Goal: Information Seeking & Learning: Learn about a topic

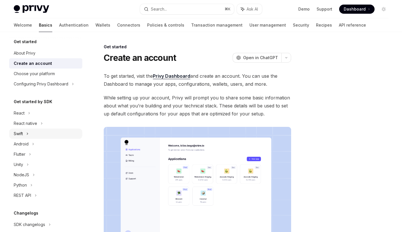
scroll to position [4, 0]
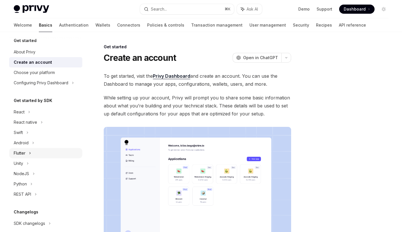
click at [30, 154] on icon at bounding box center [30, 153] width 2 height 7
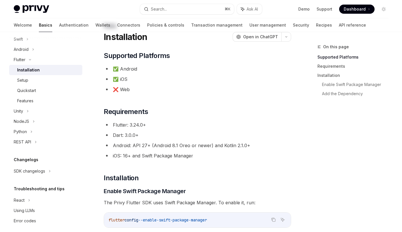
scroll to position [22, 0]
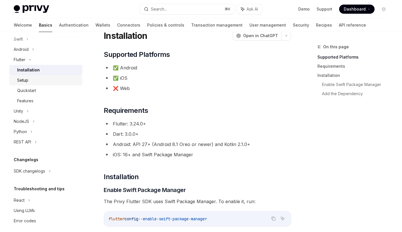
click at [27, 81] on div "Setup" at bounding box center [22, 80] width 11 height 7
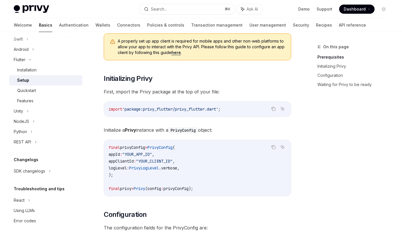
scroll to position [114, 0]
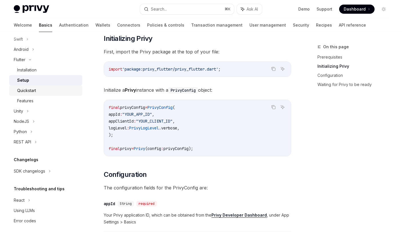
click at [38, 91] on div "Quickstart" at bounding box center [48, 90] width 62 height 7
type textarea "*"
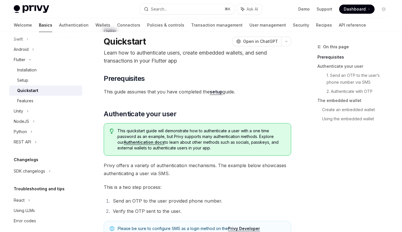
scroll to position [236, 0]
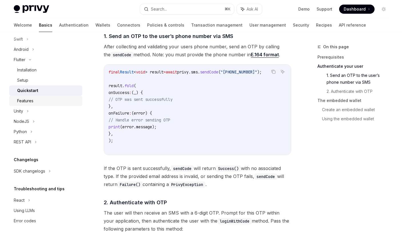
click at [30, 99] on div "Features" at bounding box center [25, 100] width 16 height 7
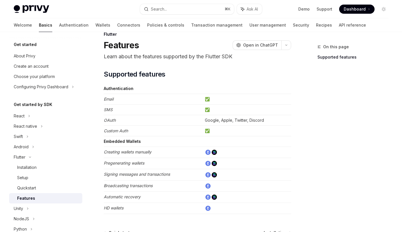
scroll to position [15, 0]
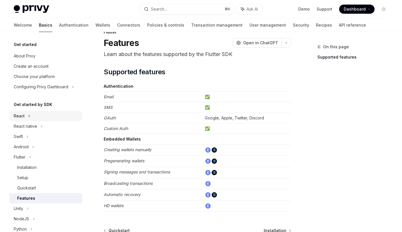
click at [35, 120] on div "React" at bounding box center [45, 116] width 73 height 10
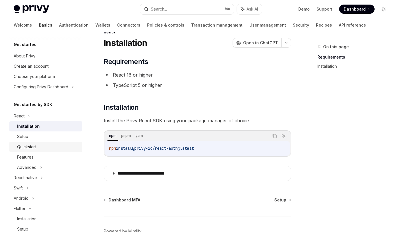
click at [35, 145] on div "Quickstart" at bounding box center [26, 146] width 19 height 7
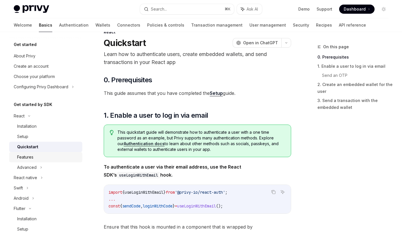
click at [39, 157] on div "Features" at bounding box center [48, 157] width 62 height 7
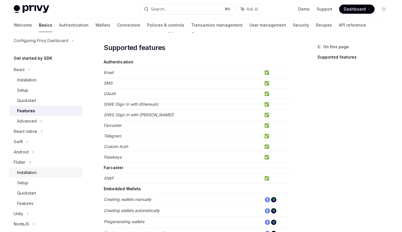
scroll to position [58, 0]
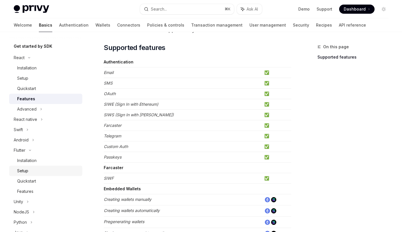
click at [32, 170] on div "Setup" at bounding box center [48, 170] width 62 height 7
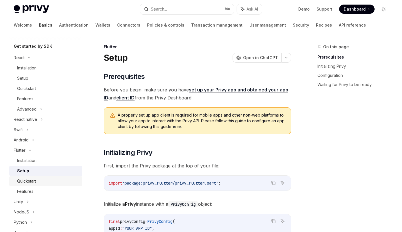
click at [39, 185] on link "Quickstart" at bounding box center [45, 181] width 73 height 10
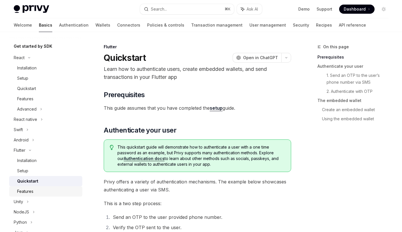
click at [30, 190] on div "Features" at bounding box center [25, 191] width 16 height 7
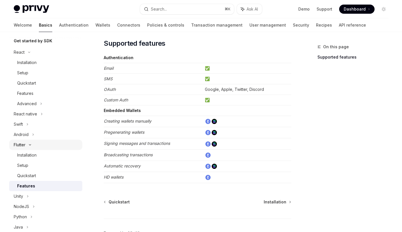
scroll to position [66, 0]
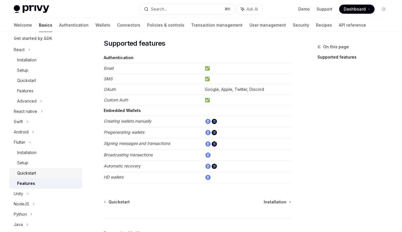
click at [30, 176] on div "Quickstart" at bounding box center [26, 173] width 19 height 7
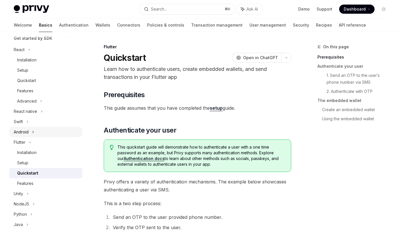
click at [27, 132] on div "Android" at bounding box center [21, 131] width 15 height 7
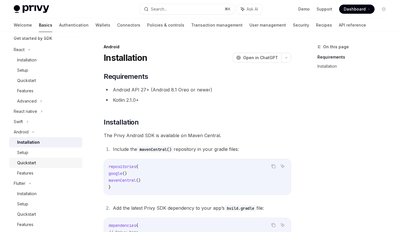
click at [33, 167] on link "Quickstart" at bounding box center [45, 163] width 73 height 10
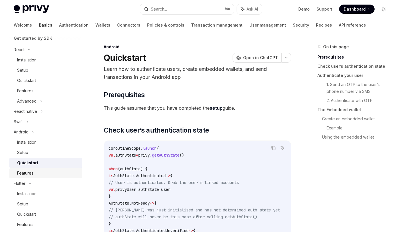
click at [33, 173] on div "Features" at bounding box center [25, 173] width 16 height 7
type textarea "*"
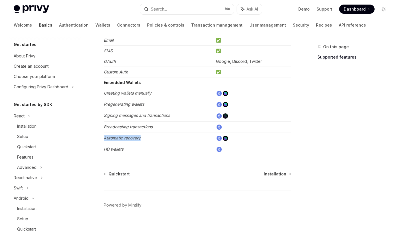
drag, startPoint x: 144, startPoint y: 137, endPoint x: 105, endPoint y: 139, distance: 39.1
click at [105, 139] on td "Automatic recovery" at bounding box center [159, 137] width 110 height 11
copy em "Automatic recovery"
click at [159, 6] on div "Search..." at bounding box center [159, 9] width 16 height 7
click at [180, 7] on button "Search... ⌘ K" at bounding box center [187, 9] width 94 height 10
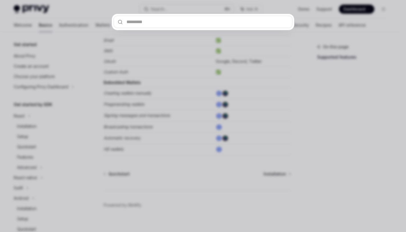
type input "**********"
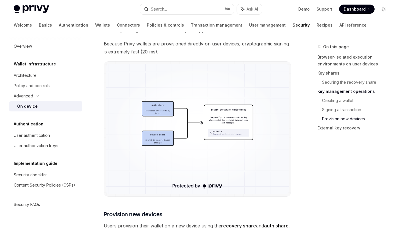
scroll to position [1149, 0]
click at [198, 135] on img at bounding box center [197, 128] width 183 height 130
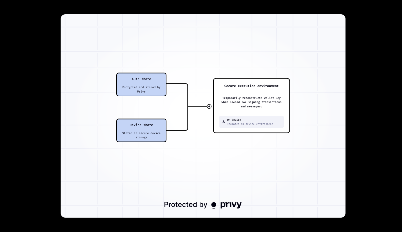
click at [356, 136] on div at bounding box center [201, 116] width 402 height 232
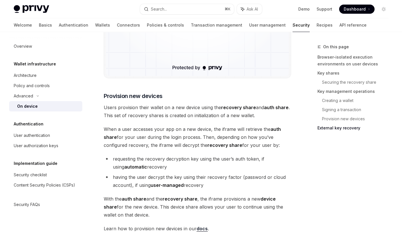
scroll to position [1267, 0]
click at [23, 71] on link "Architecture" at bounding box center [45, 75] width 73 height 10
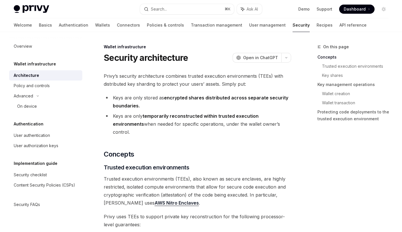
click at [146, 83] on span "Privy’s security architecture combines trusted execution environments (TEEs) wi…" at bounding box center [197, 80] width 187 height 16
click at [204, 85] on span "Privy’s security architecture combines trusted execution environments (TEEs) wi…" at bounding box center [197, 80] width 187 height 16
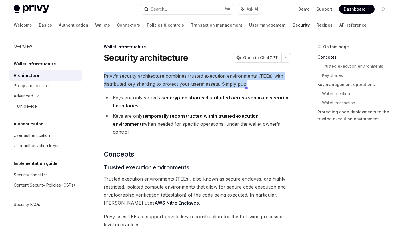
click at [204, 85] on span "Privy’s security architecture combines trusted execution environments (TEEs) wi…" at bounding box center [197, 80] width 187 height 16
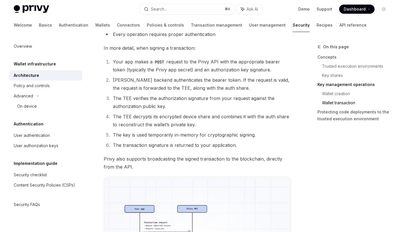
scroll to position [934, 0]
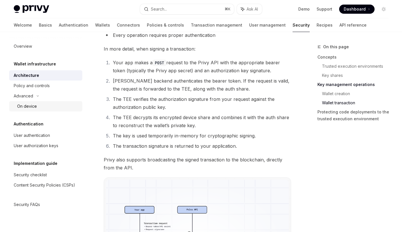
click at [25, 105] on div "On device" at bounding box center [27, 106] width 20 height 7
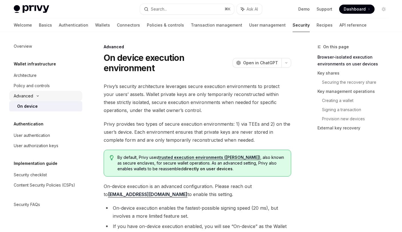
click at [28, 95] on div "Advanced" at bounding box center [23, 95] width 19 height 7
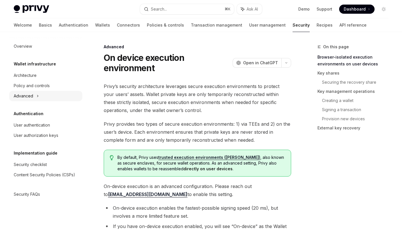
click at [37, 97] on icon at bounding box center [38, 95] width 2 height 7
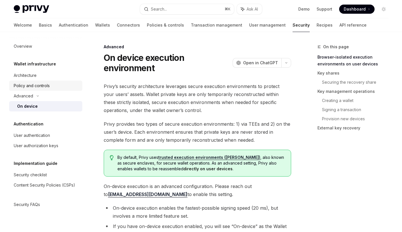
click at [41, 86] on div "Policy and controls" at bounding box center [32, 85] width 36 height 7
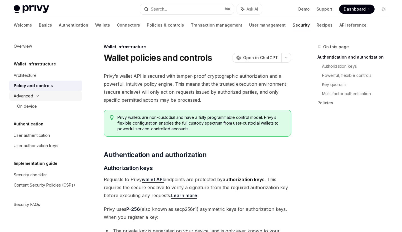
click at [31, 97] on div "Advanced" at bounding box center [23, 95] width 19 height 7
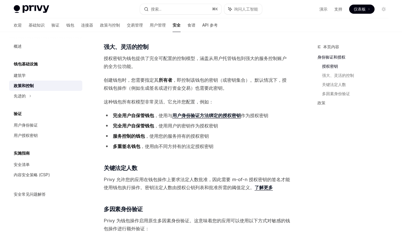
scroll to position [215, 0]
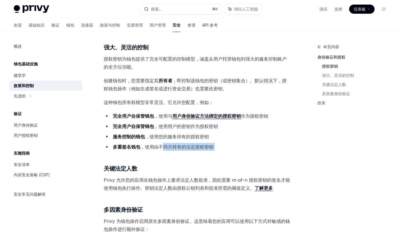
drag, startPoint x: 163, startPoint y: 147, endPoint x: 220, endPoint y: 151, distance: 57.8
click at [220, 151] on div "Privy 的钱包 API 采用防篡改加密授权和强大且直观的策略引擎来保护。这意味着可信执行环境（安全区域）将仅对授权方发出的请求采取行动，并且只能处理特定允…" at bounding box center [197, 211] width 187 height 708
click at [244, 138] on li "服务控制的钱包 ，使用您的服务持有的授权密钥" at bounding box center [197, 136] width 187 height 8
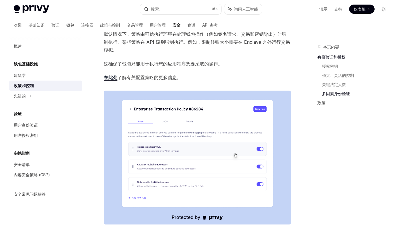
scroll to position [632, 0]
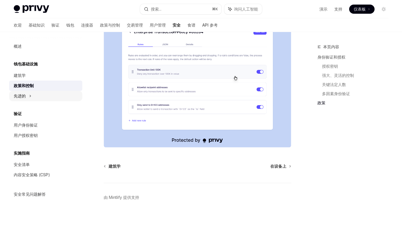
click at [18, 94] on font "先进的" at bounding box center [20, 95] width 12 height 5
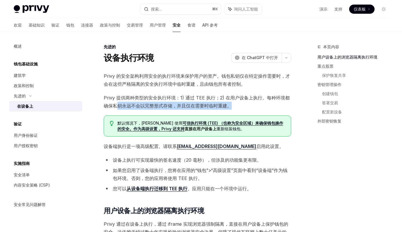
drag, startPoint x: 118, startPoint y: 106, endPoint x: 245, endPoint y: 106, distance: 127.3
click at [245, 106] on span "Privy 提供两种类型的安全执行环境：1) 通过 TEE 执行；2) 在用户设备上执行。每种环境都确保私钥永远不会以完整形式存储，并且仅在需要时临时重建。" at bounding box center [197, 102] width 187 height 16
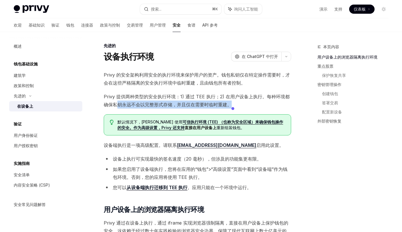
scroll to position [12, 0]
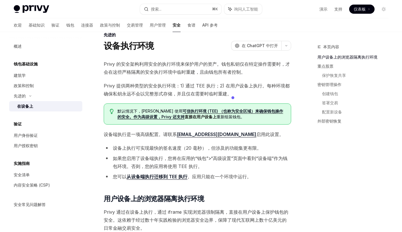
click at [126, 133] on font "设备端执行是一项高级配置。请联系" at bounding box center [140, 134] width 73 height 6
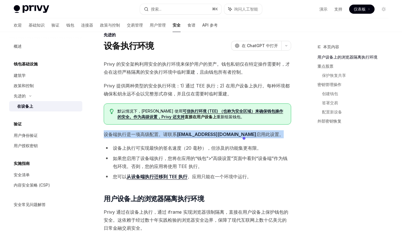
click at [126, 133] on font "设备端执行是一项高级配置。请联系" at bounding box center [140, 134] width 73 height 6
click at [144, 138] on span "设备端执行是一项高级配置。请联系 support@privy.io 启用此设置。" at bounding box center [197, 134] width 187 height 8
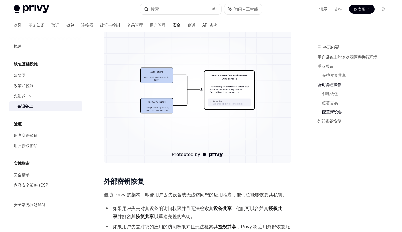
scroll to position [1355, 0]
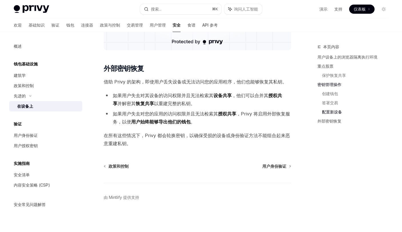
click at [31, 128] on div "验证 用户身份验证 用户授权密钥" at bounding box center [45, 135] width 73 height 30
click at [28, 135] on font "用户身份验证" at bounding box center [26, 135] width 24 height 5
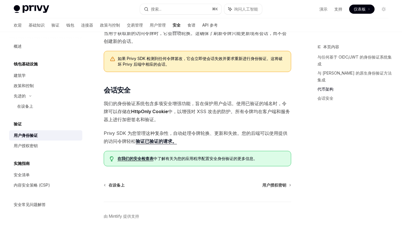
scroll to position [403, 0]
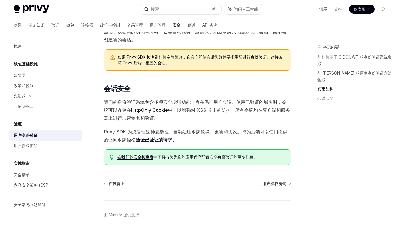
click at [218, 107] on font "中，以增强对 XSS 攻击的防护。所有令牌均在客户端和服务器上进行加密签名和验证。" at bounding box center [197, 114] width 186 height 14
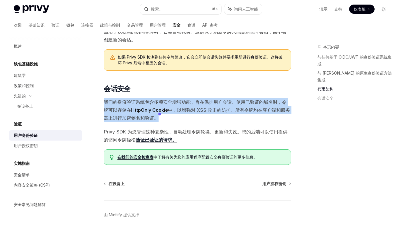
click at [218, 107] on font "中，以增强对 XSS 攻击的防护。所有令牌均在客户端和服务器上进行加密签名和验证。" at bounding box center [197, 114] width 186 height 14
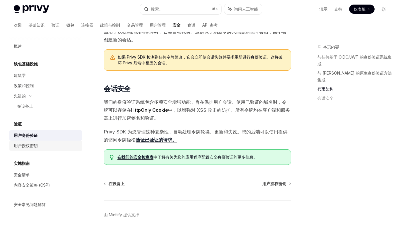
click at [28, 147] on font "用户授权密钥" at bounding box center [26, 145] width 24 height 5
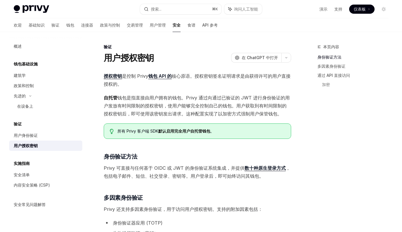
click at [132, 98] on font "钱包是指直接由用户拥有的钱包。Privy 通过向通过已验证的 JWT 进行身份验证的用户发放有时间限制的授权密钥，使用户能够完全控制自己的钱包。用户获取到有时…" at bounding box center [197, 106] width 186 height 22
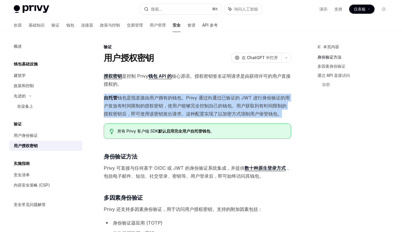
click at [132, 98] on font "钱包是指直接由用户拥有的钱包。Privy 通过向通过已验证的 JWT 进行身份验证的用户发放有时间限制的授权密钥，使用户能够完全控制自己的钱包。用户获取到有时…" at bounding box center [197, 106] width 186 height 22
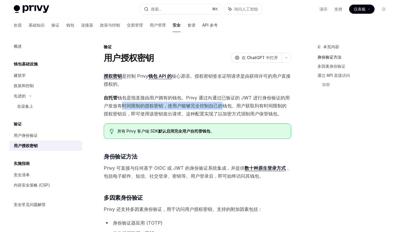
drag, startPoint x: 122, startPoint y: 106, endPoint x: 232, endPoint y: 106, distance: 109.9
click at [223, 106] on font "钱包是指直接由用户拥有的钱包。Privy 通过向通过已验证的 JWT 进行身份验证的用户发放有时间限制的授权密钥，使用户能够完全控制自己的钱包。用户获取到有时…" at bounding box center [197, 106] width 186 height 22
click at [255, 106] on font "钱包是指直接由用户拥有的钱包。Privy 通过向通过已验证的 JWT 进行身份验证的用户发放有时间限制的授权密钥，使用户能够完全控制自己的钱包。用户获取到有时…" at bounding box center [197, 106] width 186 height 22
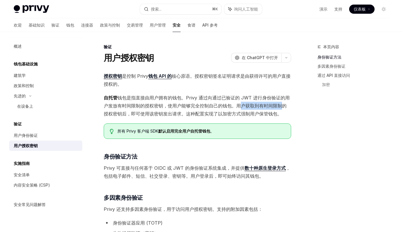
drag, startPoint x: 241, startPoint y: 106, endPoint x: 284, endPoint y: 109, distance: 43.2
click at [283, 109] on span "自托管 钱包是指直接由用户拥有的钱包。Privy 通过向通过已验证的 JWT 进行身份验证的用户发放有时间限制的授权密钥，使用户能够完全控制自己的钱包。用户获…" at bounding box center [197, 106] width 187 height 24
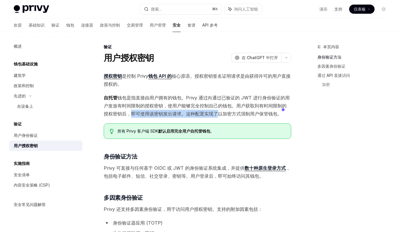
drag, startPoint x: 130, startPoint y: 114, endPoint x: 219, endPoint y: 117, distance: 88.3
click at [219, 117] on span "自托管 钱包是指直接由用户拥有的钱包。Privy 通过向通过已验证的 JWT 进行身份验证的用户发放有时间限制的授权密钥，使用户能够完全控制自己的钱包。用户获…" at bounding box center [197, 106] width 187 height 24
click at [237, 114] on font "钱包是指直接由用户拥有的钱包。Privy 通过向通过已验证的 JWT 进行身份验证的用户发放有时间限制的授权密钥，使用户能够完全控制自己的钱包。用户获取到有时…" at bounding box center [197, 106] width 186 height 22
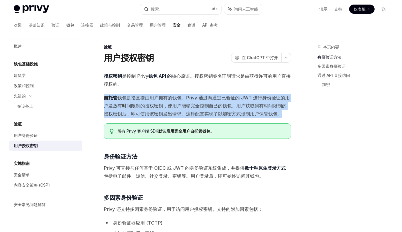
click at [237, 114] on font "钱包是指直接由用户拥有的钱包。Privy 通过向通过已验证的 JWT 进行身份验证的用户发放有时间限制的授权密钥，使用户能够完全控制自己的钱包。用户获取到有时…" at bounding box center [197, 106] width 186 height 22
click at [197, 108] on font "钱包是指直接由用户拥有的钱包。Privy 通过向通过已验证的 JWT 进行身份验证的用户发放有时间限制的授权密钥，使用户能够完全控制自己的钱包。用户获取到有时…" at bounding box center [197, 106] width 186 height 22
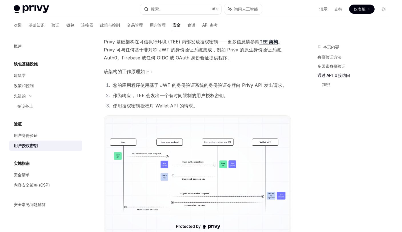
scroll to position [315, 0]
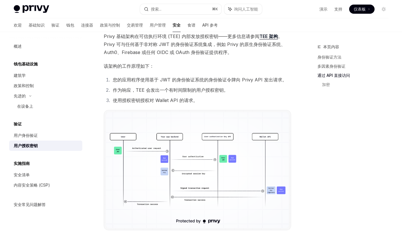
click at [178, 147] on img at bounding box center [197, 170] width 183 height 116
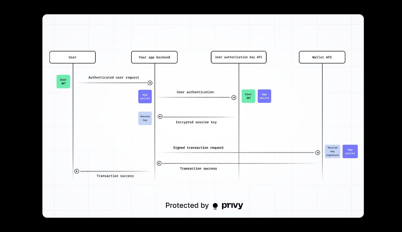
click at [91, 102] on img at bounding box center [203, 115] width 321 height 203
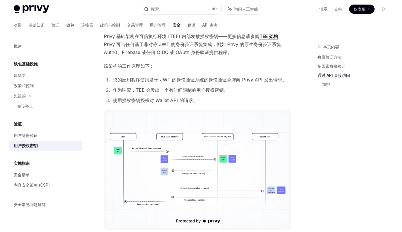
click at [174, 101] on font "使用授权密钥授权对 Wallet API 的请求。" at bounding box center [155, 100] width 85 height 6
click at [226, 97] on li "使用授权密钥授权对 Wallet API 的请求。" at bounding box center [201, 100] width 180 height 8
click at [156, 91] on font "作为响应，TEE 会发出一个有时间限制的用户授权密钥。" at bounding box center [170, 90] width 115 height 6
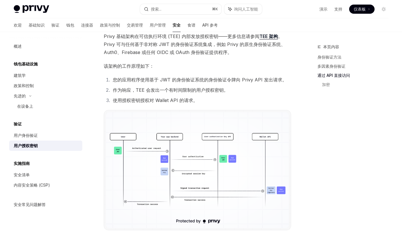
click at [195, 92] on font "作为响应，TEE 会发出一个有时间限制的用户授权密钥。" at bounding box center [170, 90] width 115 height 6
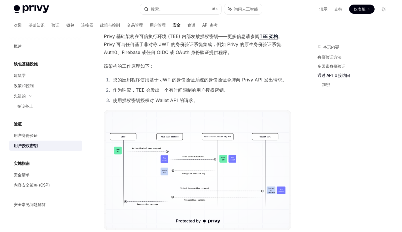
click at [194, 91] on font "作为响应，TEE 会发出一个有时间限制的用户授权密钥。" at bounding box center [170, 90] width 115 height 6
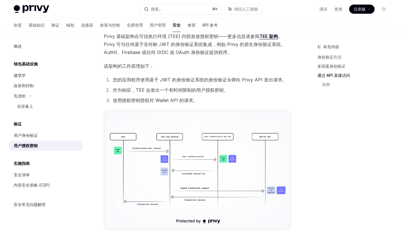
click at [194, 91] on font "作为响应，TEE 会发出一个有时间限制的用户授权密钥。" at bounding box center [170, 90] width 115 height 6
click at [181, 81] on font "您的应用程序使用基于 JWT 的身份验证系统的身份验证令牌向 Privy API 发出请求。" at bounding box center [200, 80] width 174 height 6
click at [181, 89] on font "作为响应，TEE 会发出一个有时间限制的用户授权密钥。" at bounding box center [170, 90] width 115 height 6
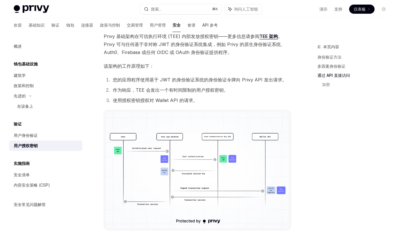
click at [181, 89] on font "作为响应，TEE 会发出一个有时间限制的用户授权密钥。" at bounding box center [170, 90] width 115 height 6
click at [145, 102] on font "使用授权密钥授权对 Wallet API 的请求。" at bounding box center [155, 100] width 85 height 6
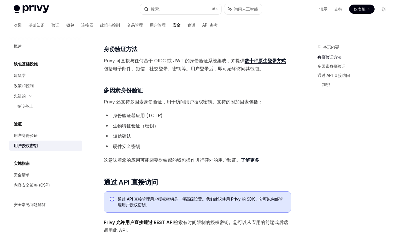
scroll to position [8, 0]
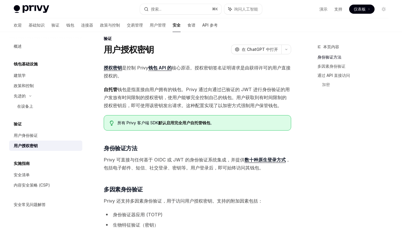
click at [172, 26] on font "安全" at bounding box center [176, 25] width 8 height 5
type textarea "*"
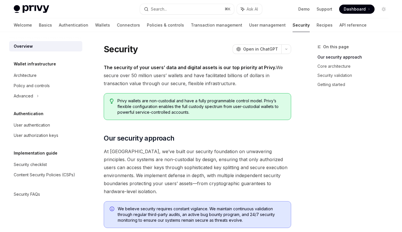
scroll to position [8, 0]
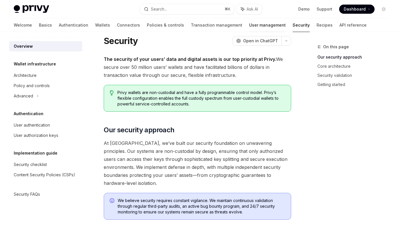
click at [249, 26] on link "User management" at bounding box center [267, 25] width 37 height 14
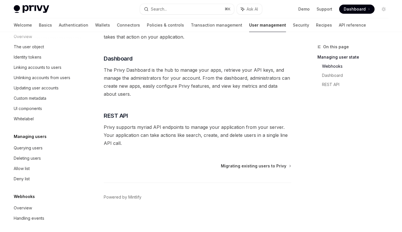
scroll to position [91, 0]
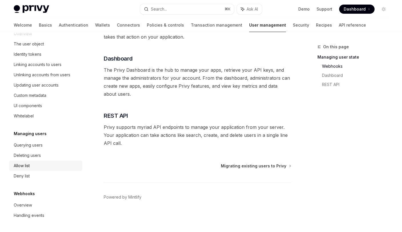
click at [32, 167] on div "Allow list" at bounding box center [46, 165] width 65 height 7
type textarea "*"
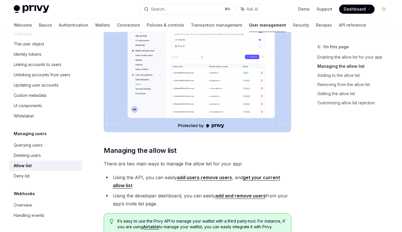
scroll to position [141, 0]
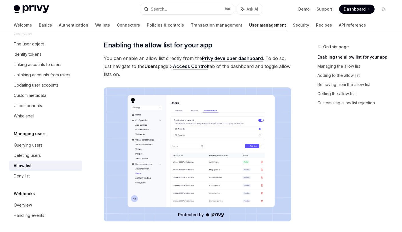
click at [154, 134] on img at bounding box center [197, 154] width 187 height 134
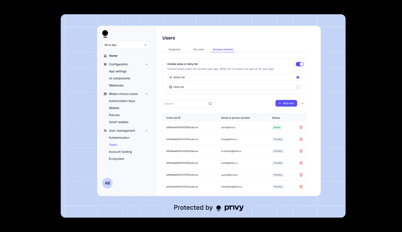
click at [52, 136] on div at bounding box center [201, 116] width 402 height 232
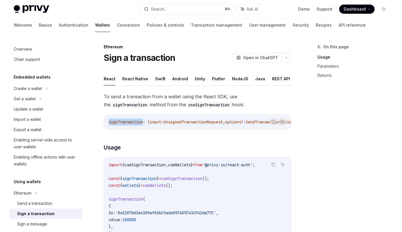
click at [249, 23] on link "User management" at bounding box center [267, 25] width 37 height 14
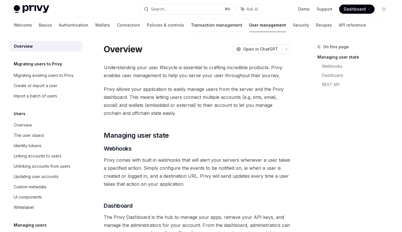
click at [191, 29] on link "Transaction management" at bounding box center [216, 25] width 51 height 14
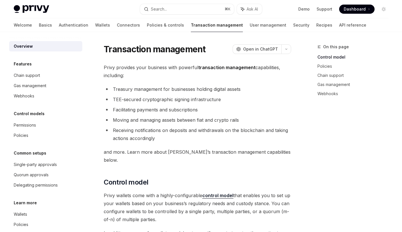
click at [325, 123] on div "On this page Control model Policies Chain support Gas management Webhooks" at bounding box center [349, 137] width 87 height 188
click at [293, 27] on link "Security" at bounding box center [301, 25] width 16 height 14
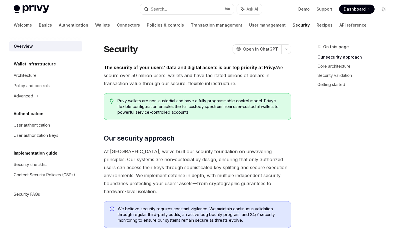
click at [316, 28] on link "Recipes" at bounding box center [324, 25] width 16 height 14
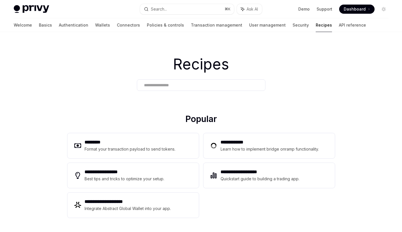
click at [292, 27] on link "Security" at bounding box center [300, 25] width 16 height 14
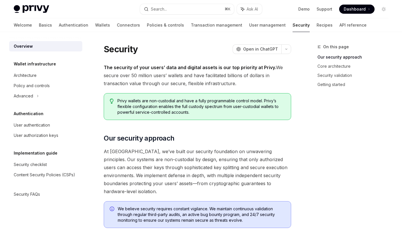
click at [249, 27] on link "User management" at bounding box center [267, 25] width 37 height 14
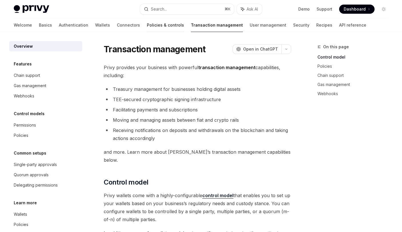
click at [147, 27] on link "Policies & controls" at bounding box center [165, 25] width 37 height 14
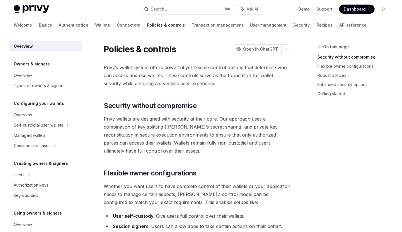
click at [87, 27] on div "Welcome Basics Authentication Wallets Connectors Policies & controls Transactio…" at bounding box center [190, 25] width 353 height 14
drag, startPoint x: 24, startPoint y: 27, endPoint x: 47, endPoint y: 0, distance: 35.2
click at [39, 27] on link "Basics" at bounding box center [45, 25] width 13 height 14
type textarea "*"
